Goal: Communication & Community: Answer question/provide support

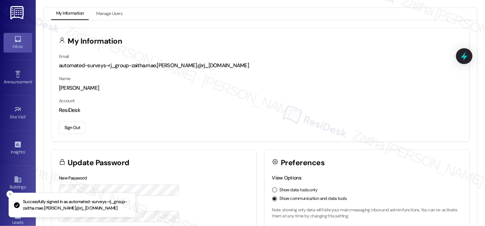
click at [17, 42] on icon at bounding box center [18, 39] width 6 height 6
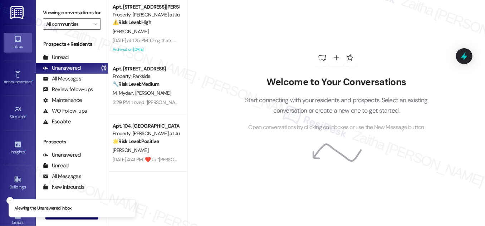
click at [164, 94] on div "M. [PERSON_NAME]" at bounding box center [146, 93] width 68 height 9
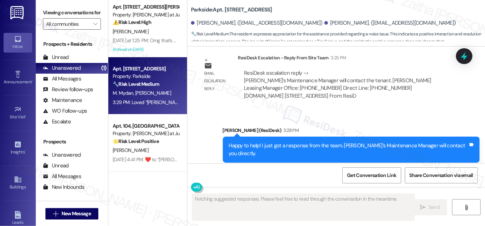
scroll to position [8017, 0]
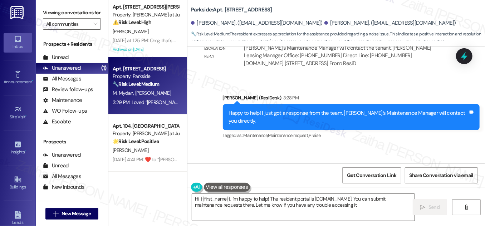
type textarea "Hi {{first_name}}, I'm happy to help! The resident portal is [DOMAIN_NAME]. You…"
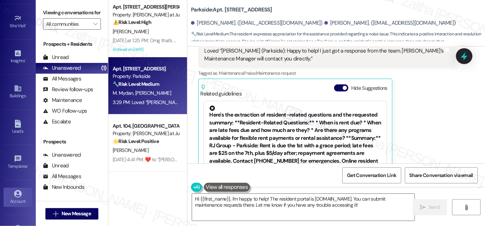
scroll to position [112, 0]
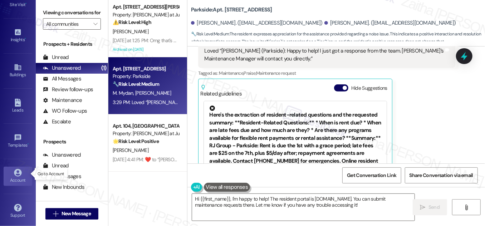
click at [16, 181] on div "Account" at bounding box center [18, 180] width 36 height 7
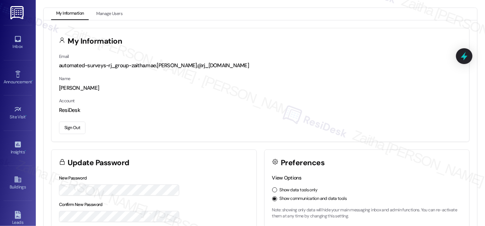
click at [80, 127] on button "Sign Out" at bounding box center [72, 128] width 26 height 13
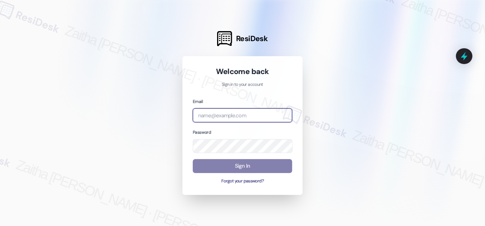
click at [227, 119] on input "email" at bounding box center [242, 115] width 99 height 14
type input "[EMAIL_ADDRESS][PERSON_NAME][DOMAIN_NAME]"
